Goal: Task Accomplishment & Management: Use online tool/utility

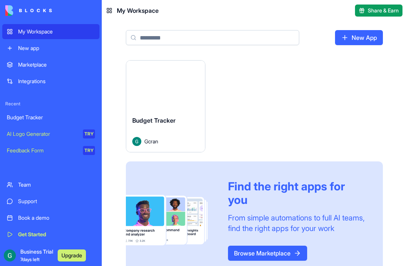
click at [155, 84] on button "Launch" at bounding box center [165, 85] width 56 height 15
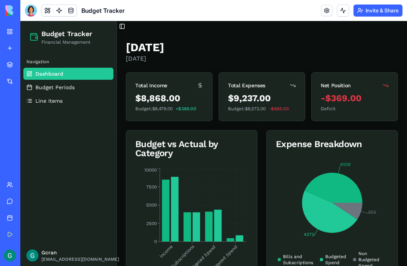
click at [63, 93] on link "Budget Periods" at bounding box center [68, 87] width 90 height 12
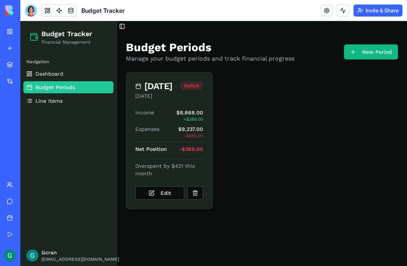
click at [61, 105] on link "Line Items" at bounding box center [68, 101] width 90 height 12
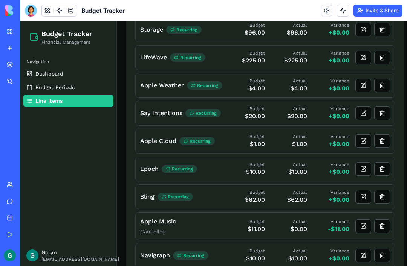
scroll to position [512, 0]
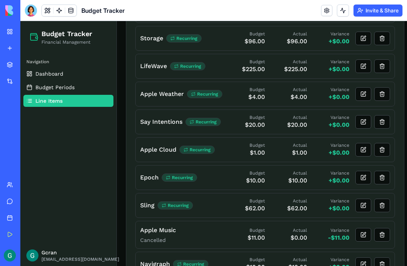
click at [52, 91] on link "Budget Periods" at bounding box center [68, 87] width 90 height 12
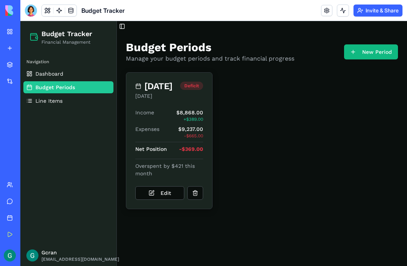
click at [61, 76] on span "Dashboard" at bounding box center [49, 74] width 28 height 8
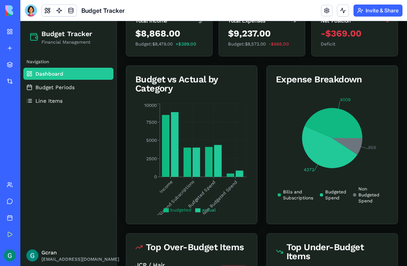
click at [401, 128] on div "[DATE] [DATE] Total Income $8,868.00 Budget: $8,479.00 + $389.00 Total Expenses…" at bounding box center [262, 157] width 290 height 380
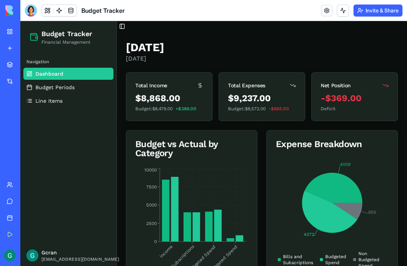
click at [352, 95] on div "-$369.00" at bounding box center [354, 98] width 68 height 12
